Goal: Find specific page/section: Find specific page/section

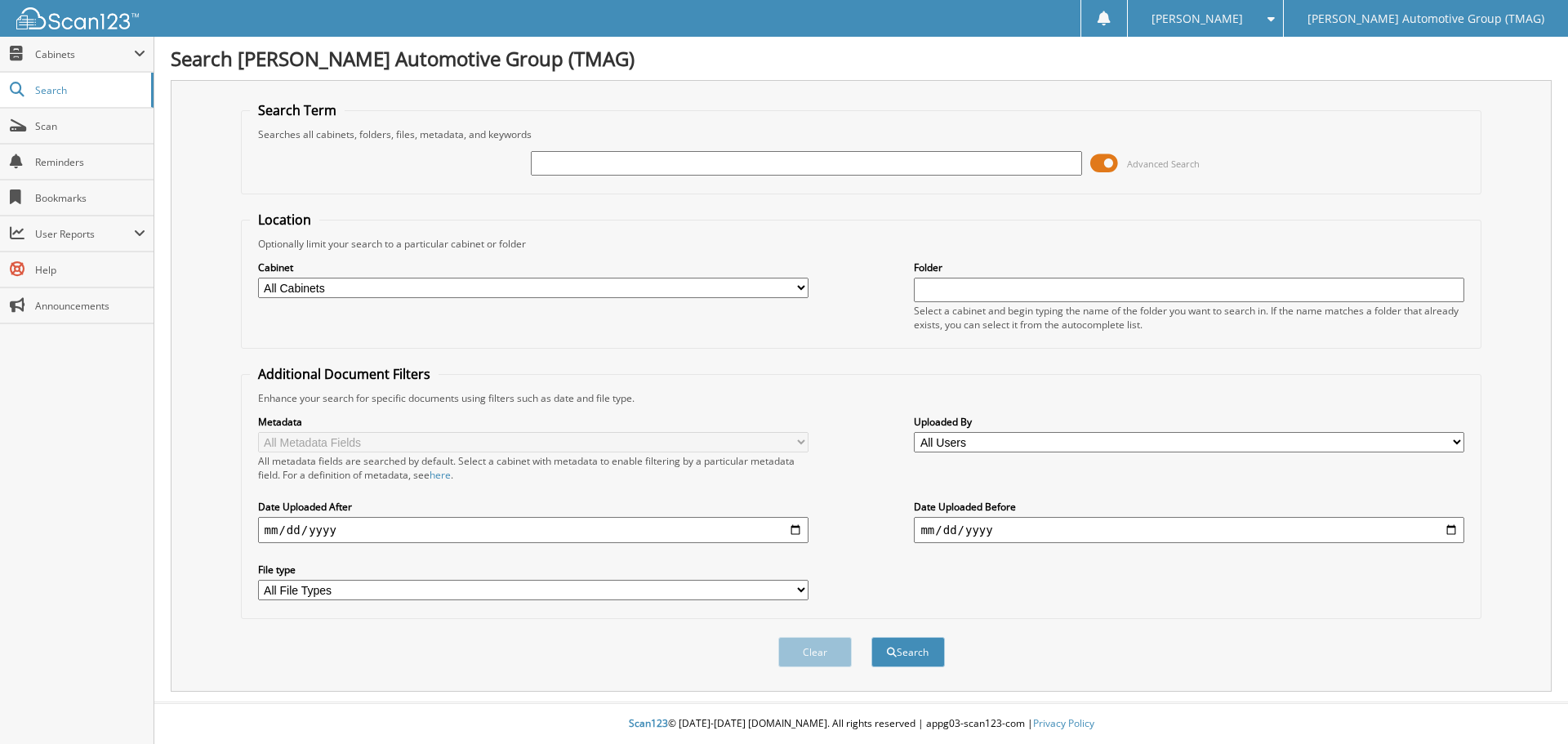
click at [574, 159] on input "text" at bounding box center [806, 163] width 550 height 25
type input "721758b"
click at [871, 637] on button "Search" at bounding box center [908, 652] width 74 height 30
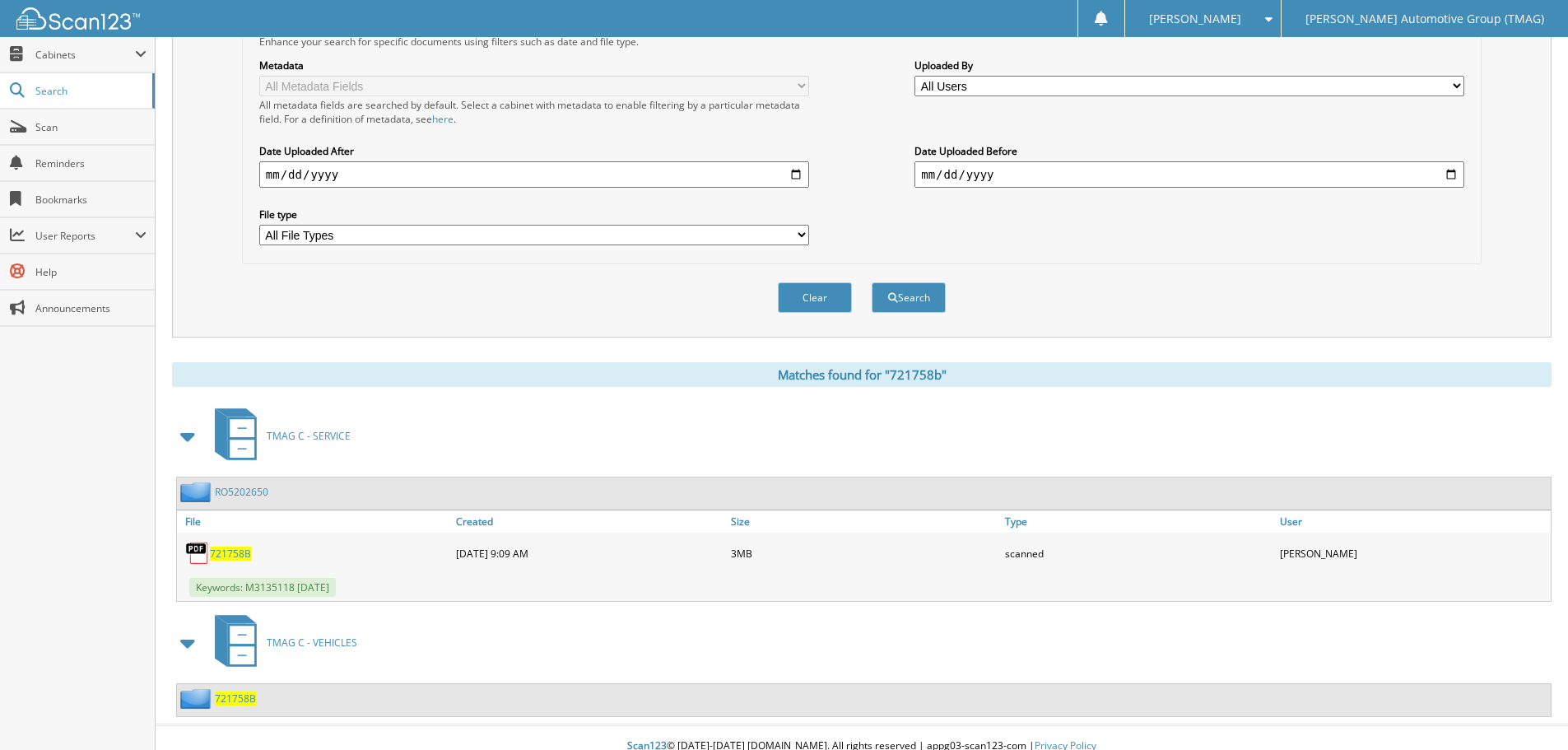
scroll to position [377, 0]
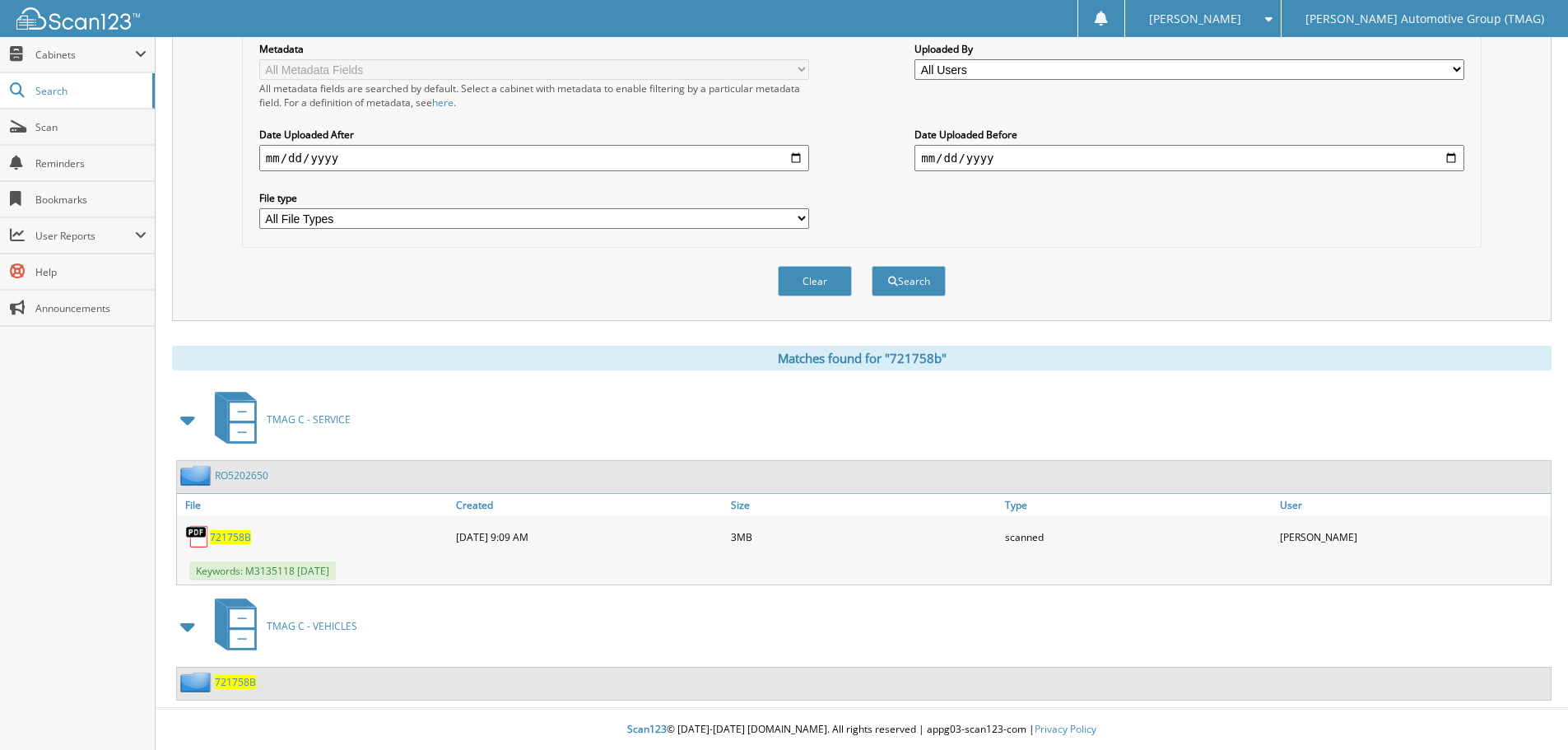
click at [244, 684] on span "721758B" at bounding box center [235, 682] width 42 height 14
